Goal: Information Seeking & Learning: Learn about a topic

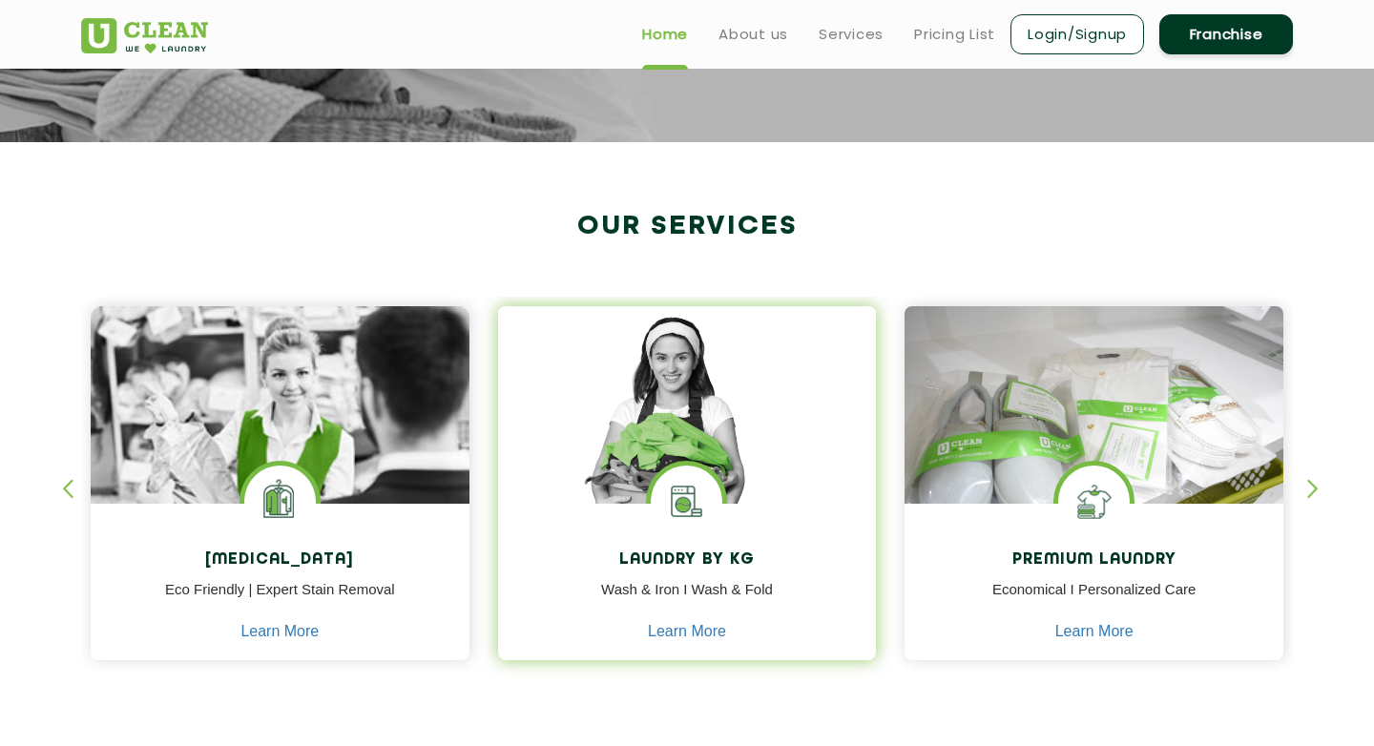
scroll to position [576, 0]
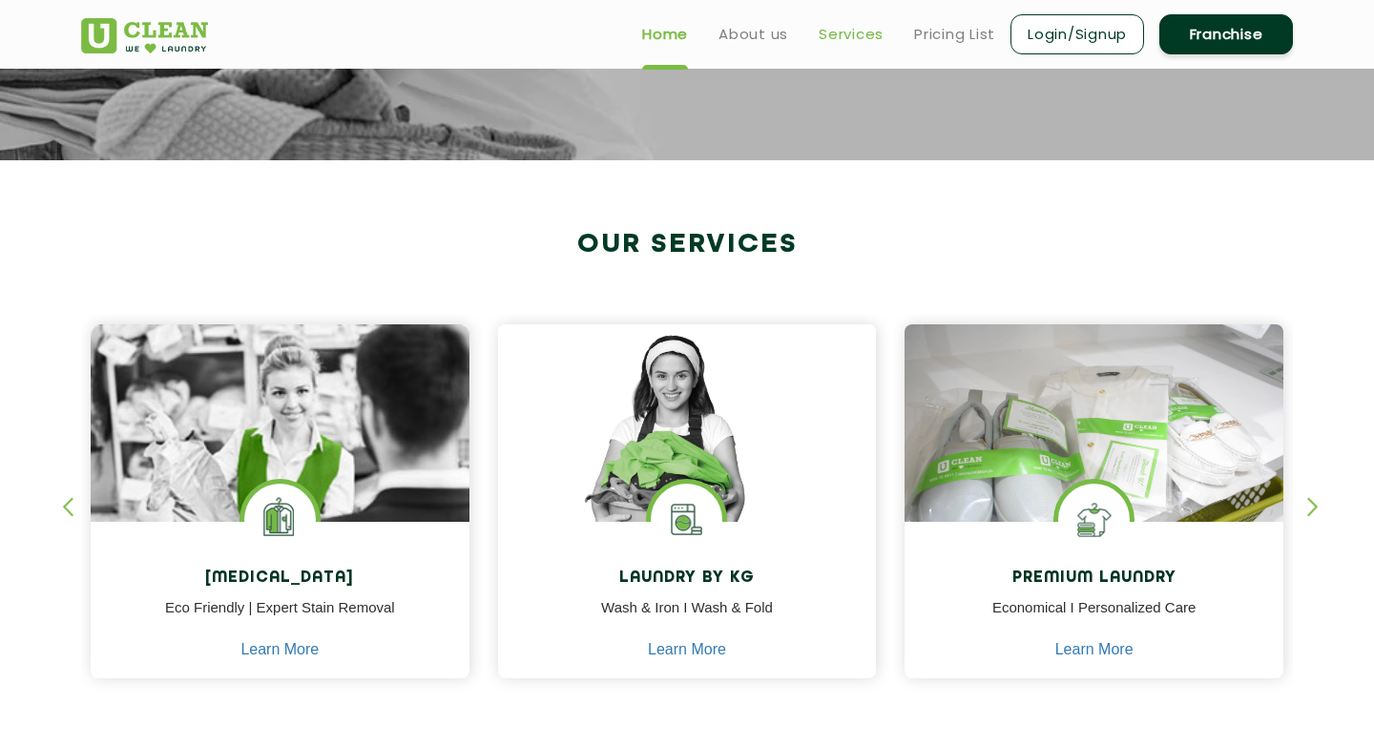
click at [853, 31] on link "Services" at bounding box center [851, 34] width 65 height 23
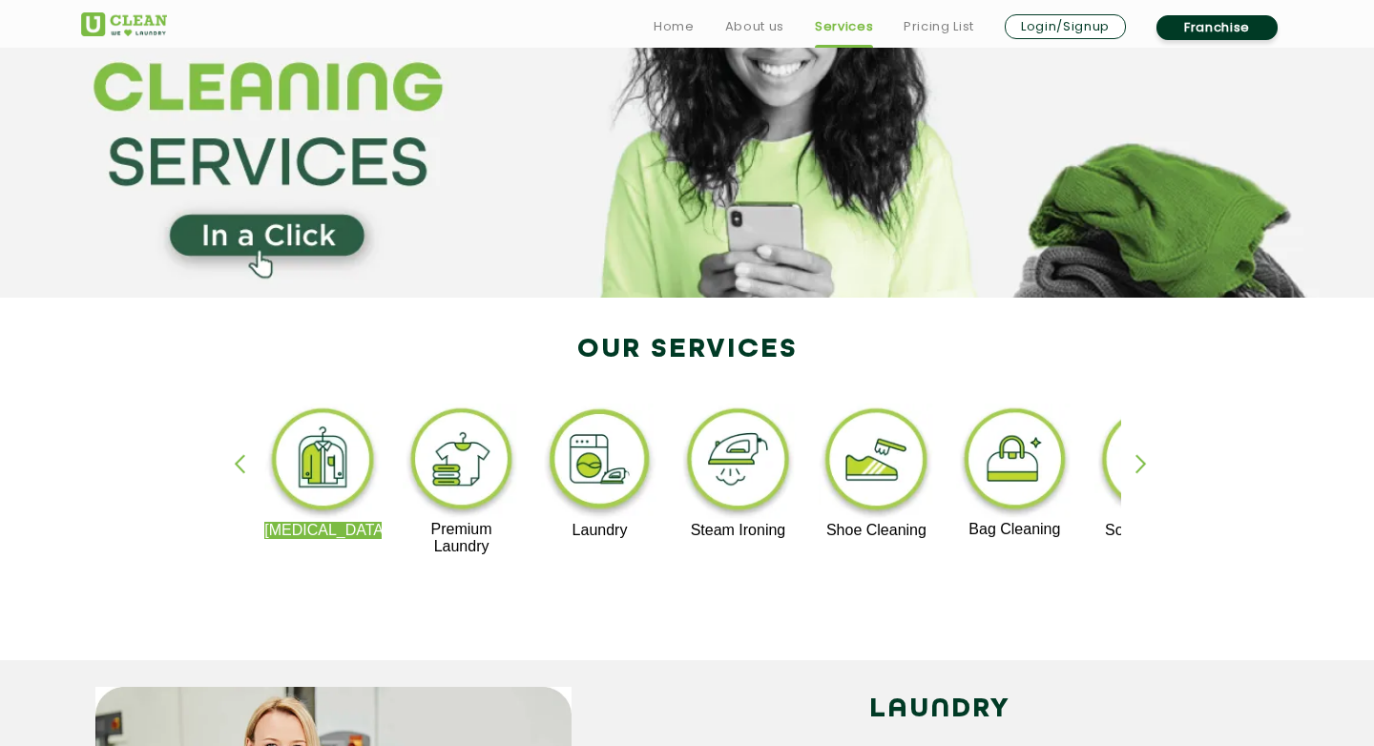
scroll to position [145, 0]
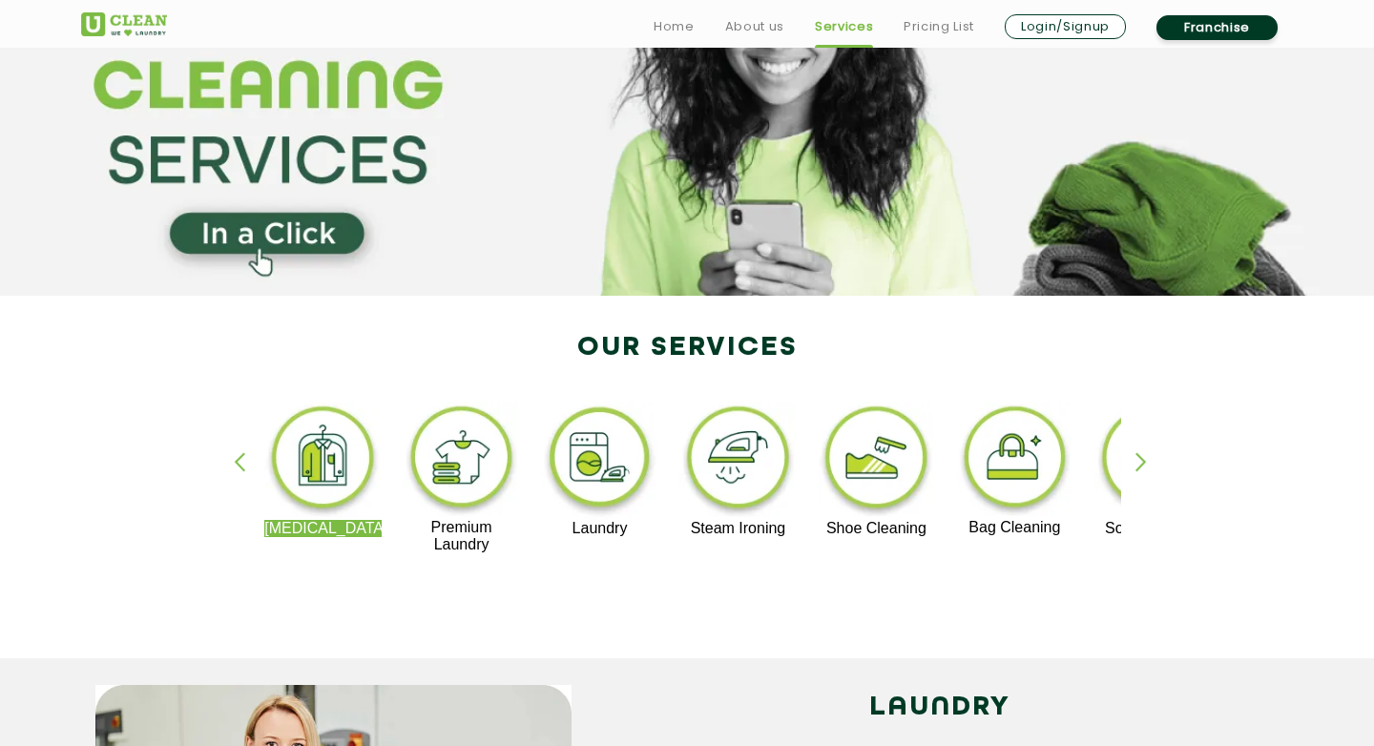
click at [1146, 465] on div "button" at bounding box center [1149, 478] width 29 height 52
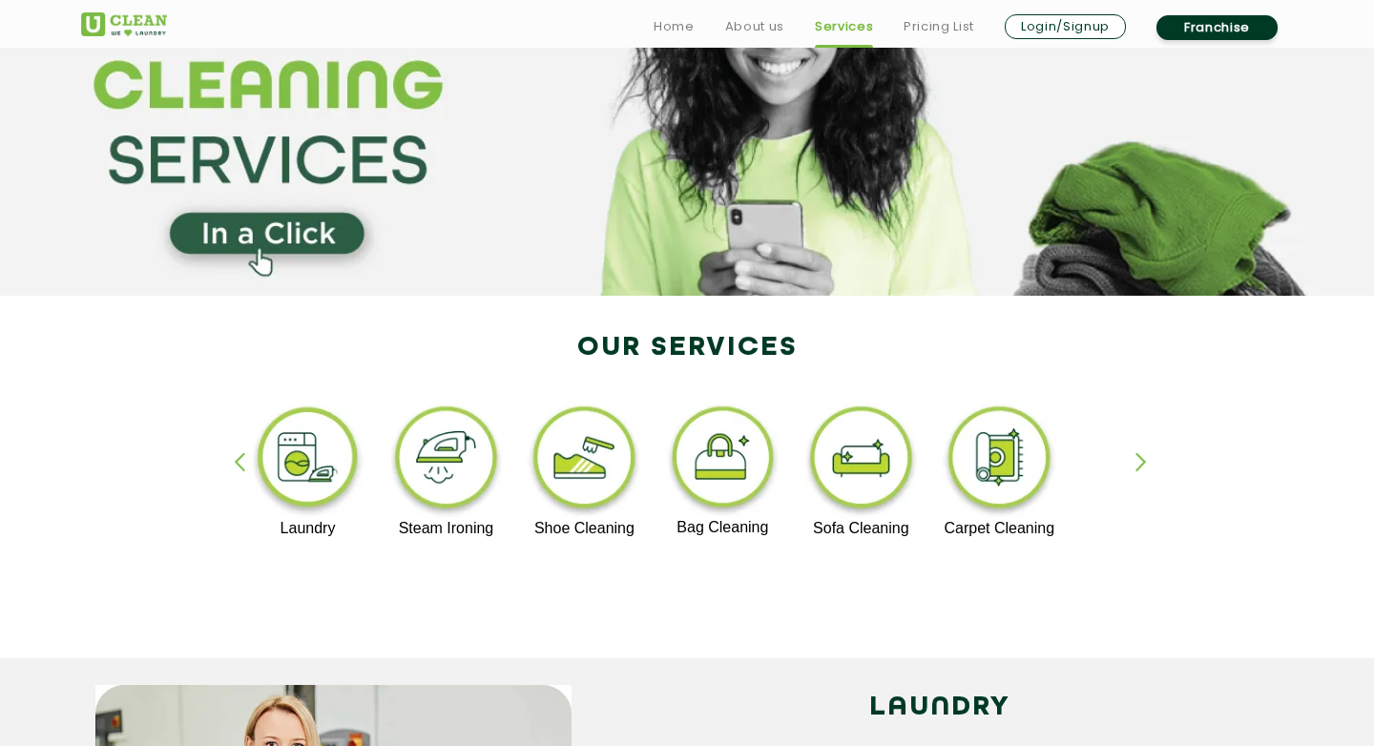
click at [239, 462] on div "button" at bounding box center [248, 478] width 29 height 52
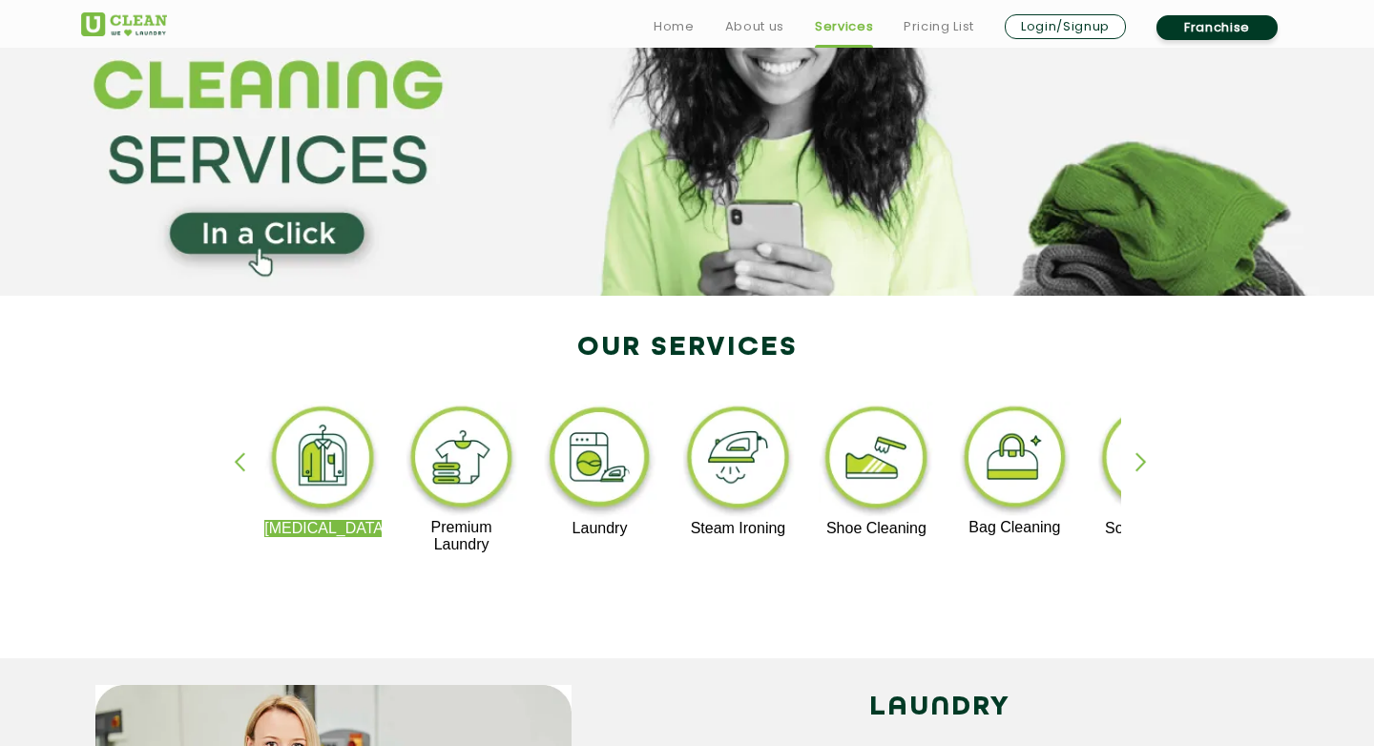
click at [550, 596] on div "Dry Cleaning Premium Laundry Laundry Steam Ironing Shoe Cleaning Bag Cleaning S…" at bounding box center [687, 486] width 1240 height 343
